Goal: Check status: Check status

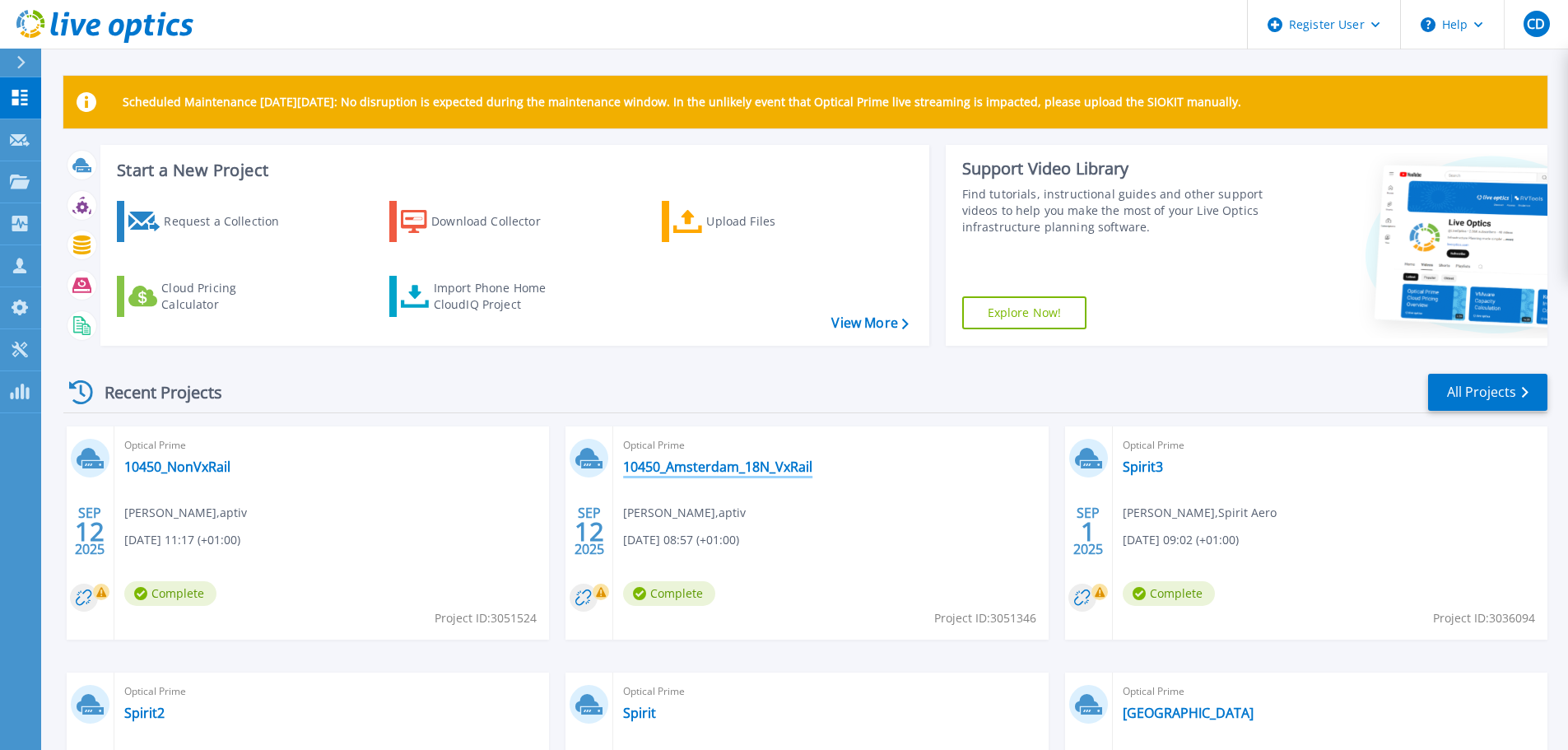
click at [733, 466] on link "10450_Amsterdam_18N_VxRail" at bounding box center [718, 467] width 189 height 17
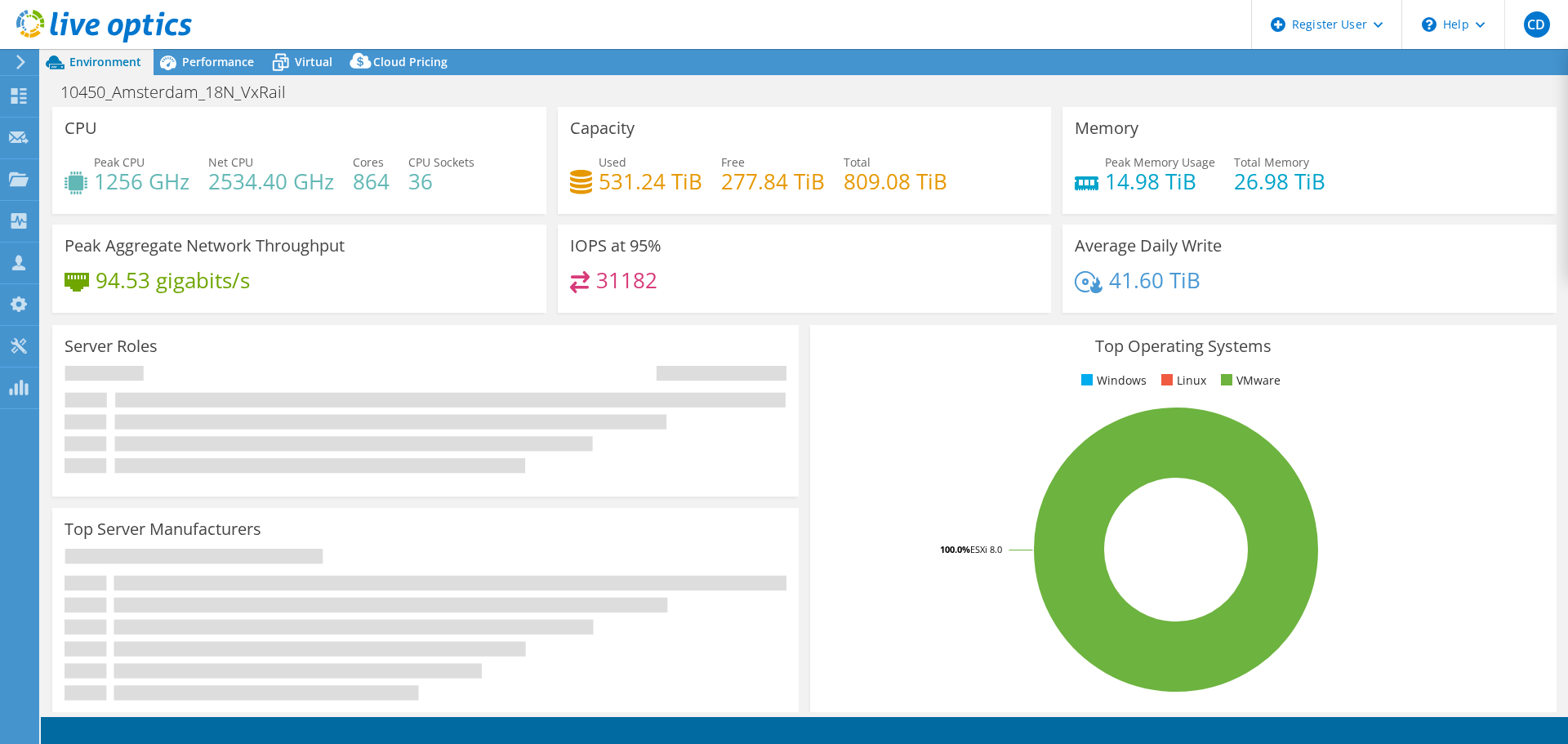
select select "USD"
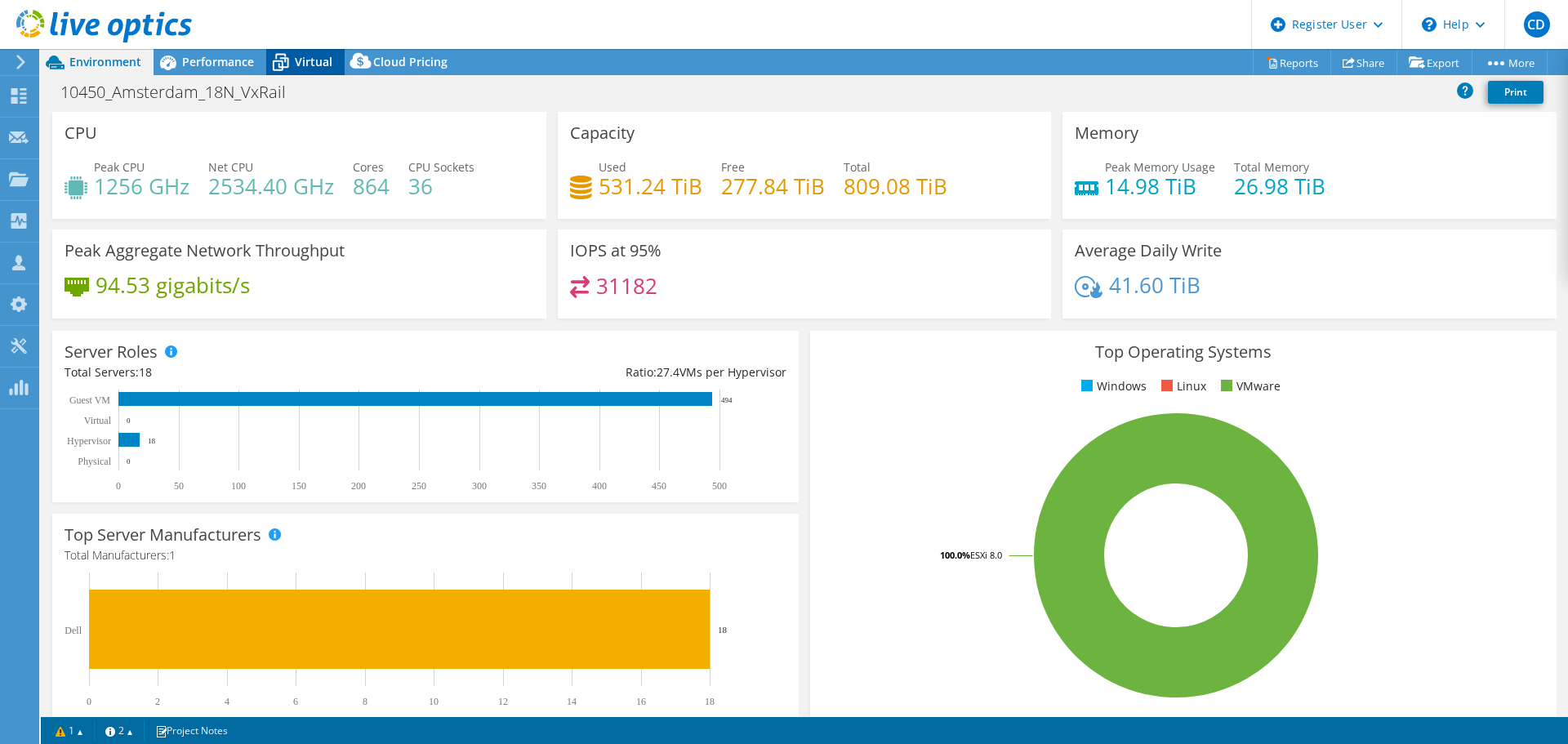
click at [321, 57] on span "Virtual" at bounding box center [314, 61] width 38 height 16
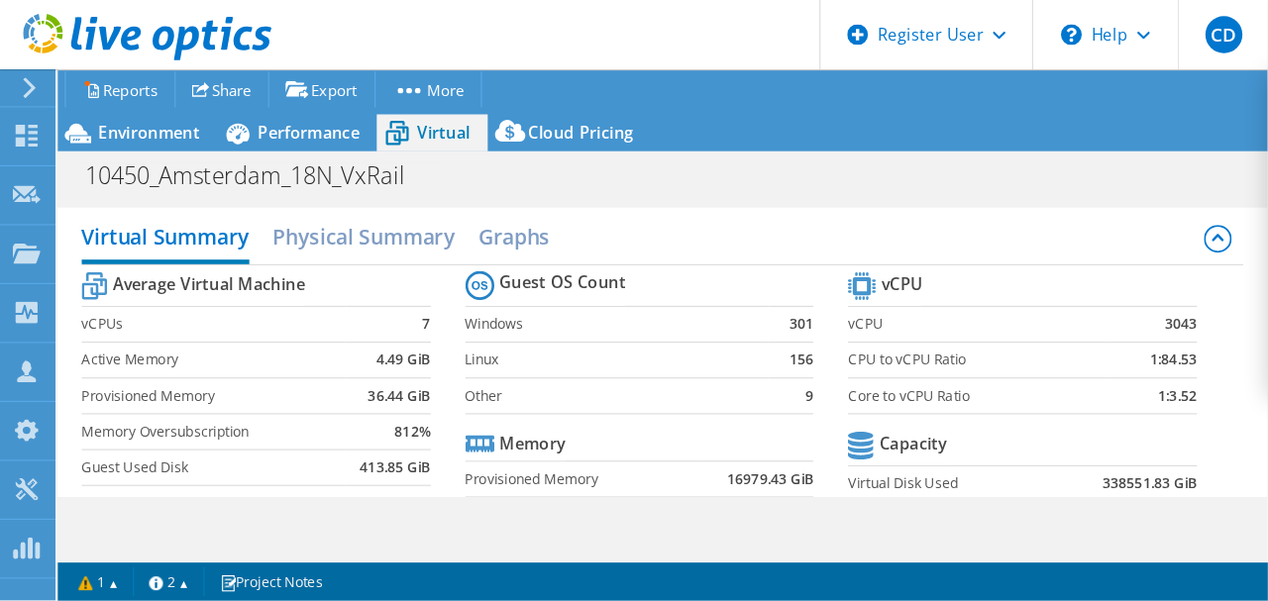
scroll to position [349, 0]
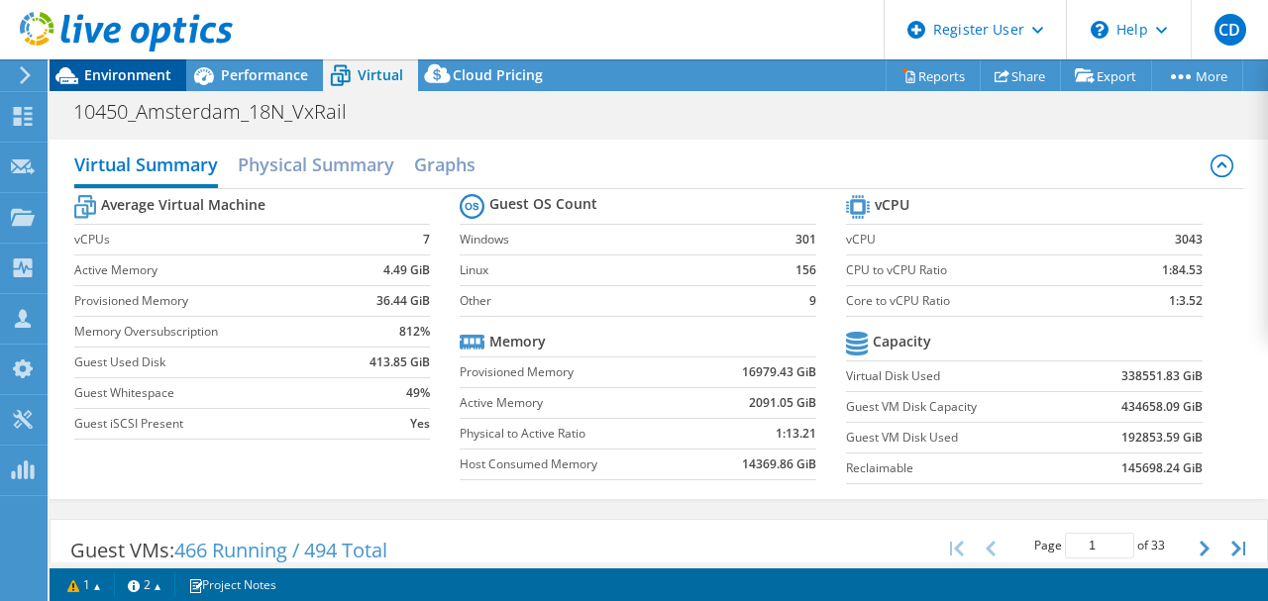
click at [112, 77] on span "Environment" at bounding box center [127, 74] width 87 height 19
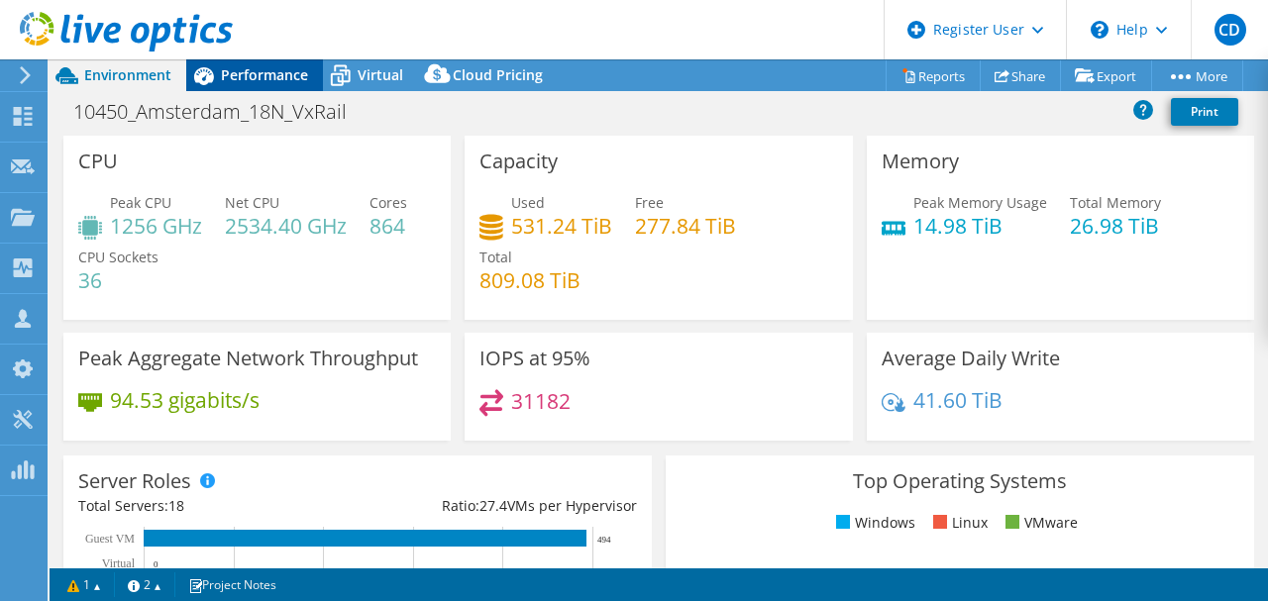
click at [254, 83] on span "Performance" at bounding box center [264, 74] width 87 height 19
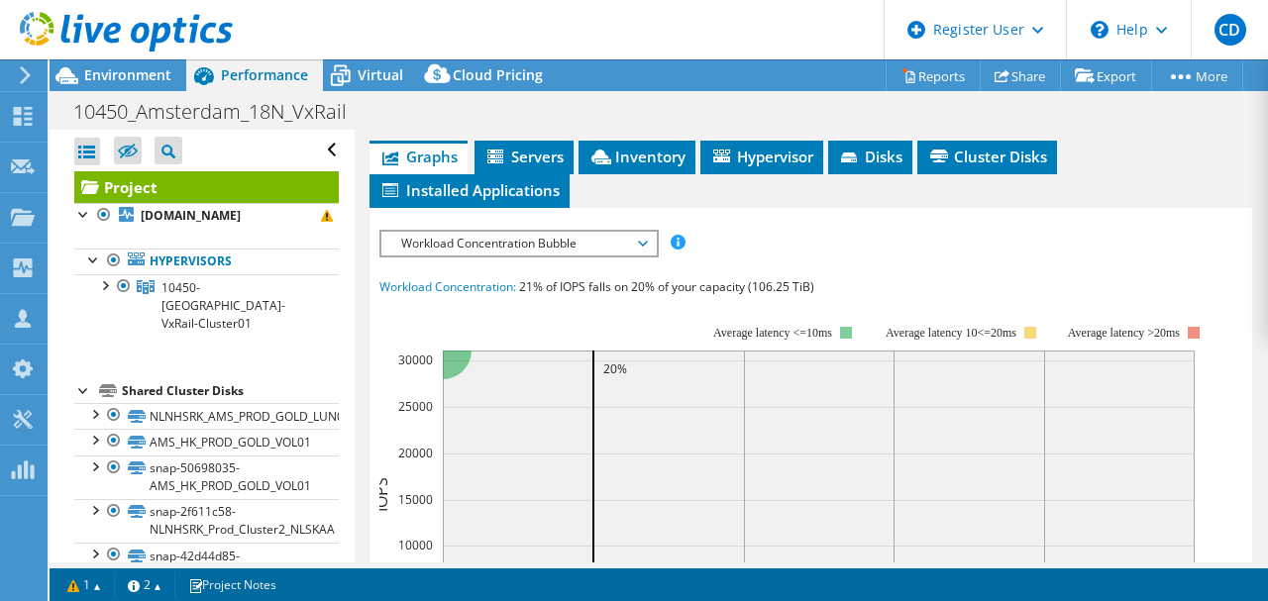
scroll to position [525, 0]
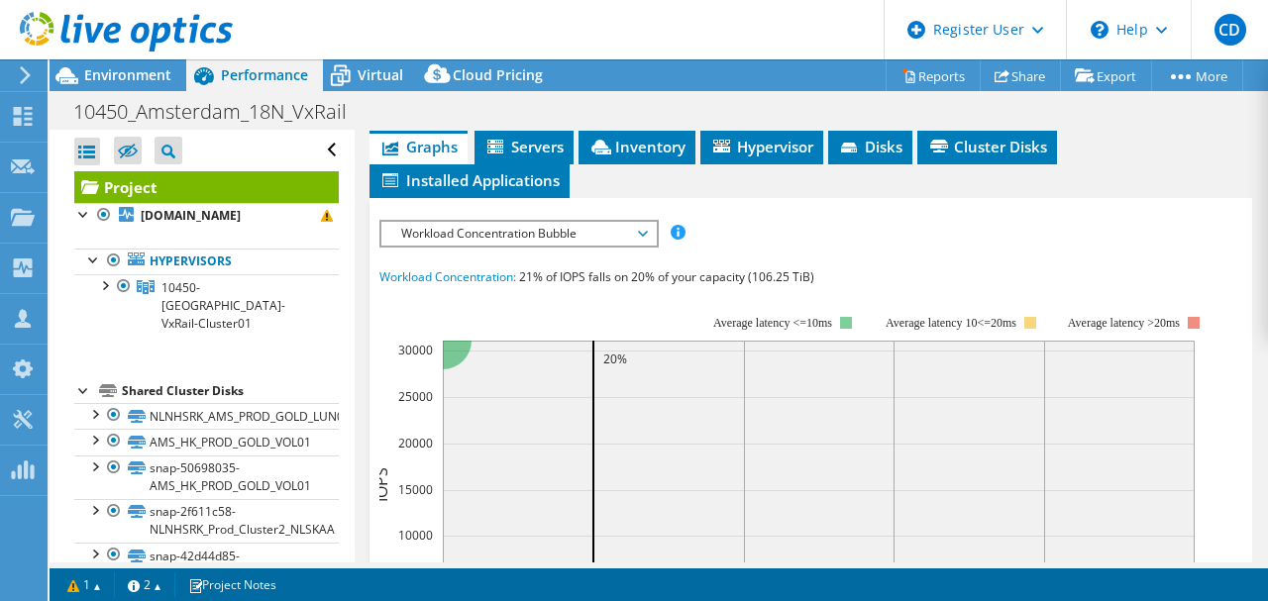
click at [533, 246] on span "Workload Concentration Bubble" at bounding box center [518, 234] width 255 height 24
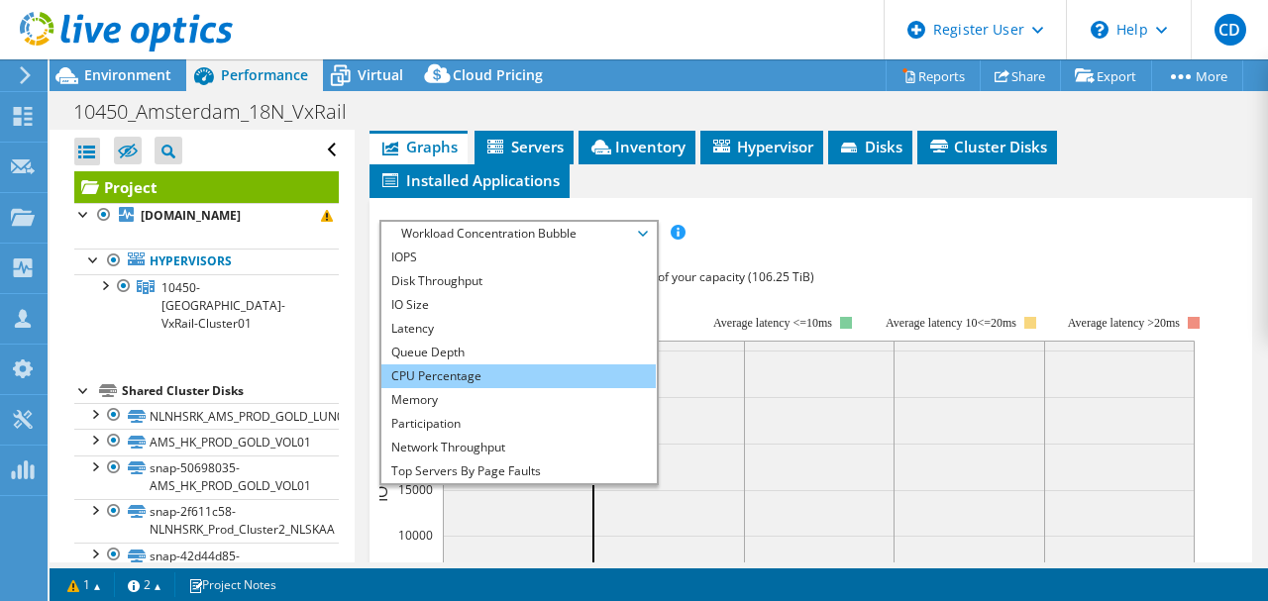
click at [484, 388] on li "CPU Percentage" at bounding box center [518, 377] width 274 height 24
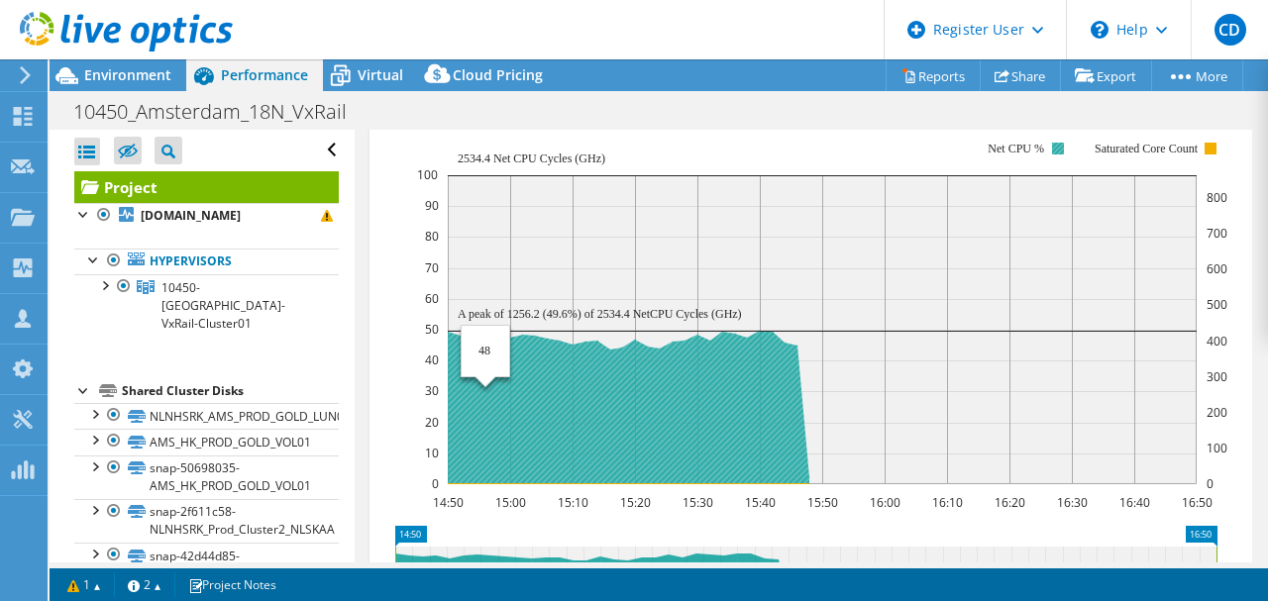
scroll to position [702, 0]
